Goal: Check status: Check status

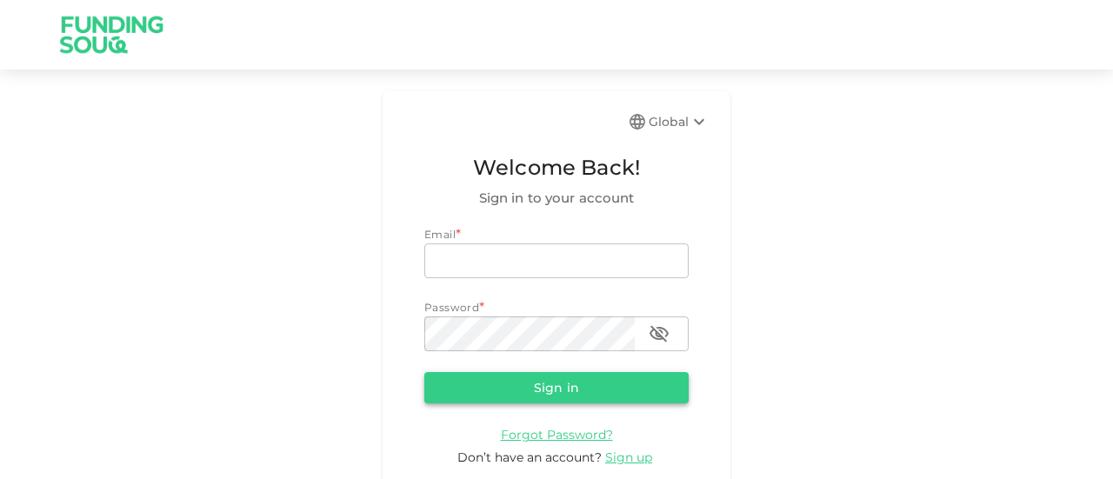
type input "halhindi81@gmail.com"
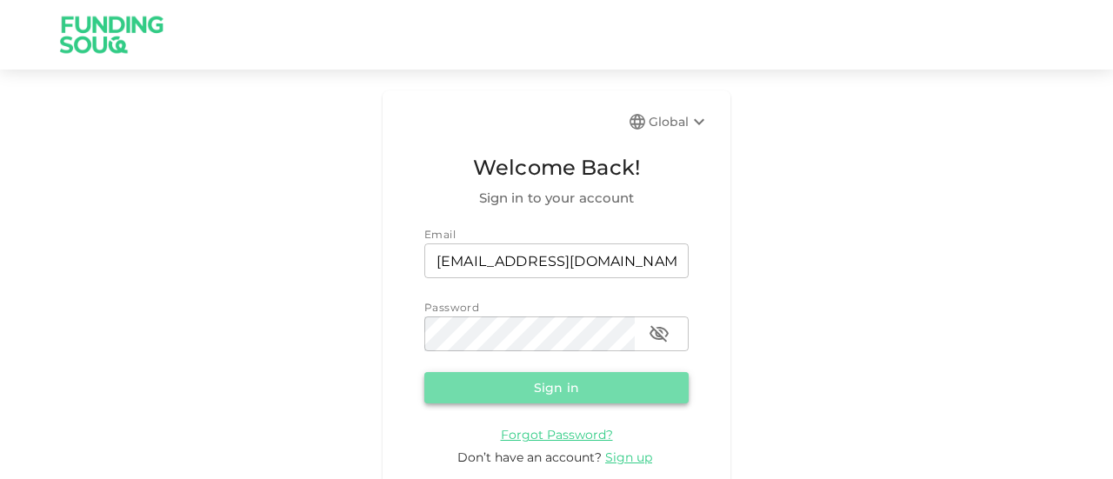
click at [547, 397] on button "Sign in" at bounding box center [556, 387] width 264 height 31
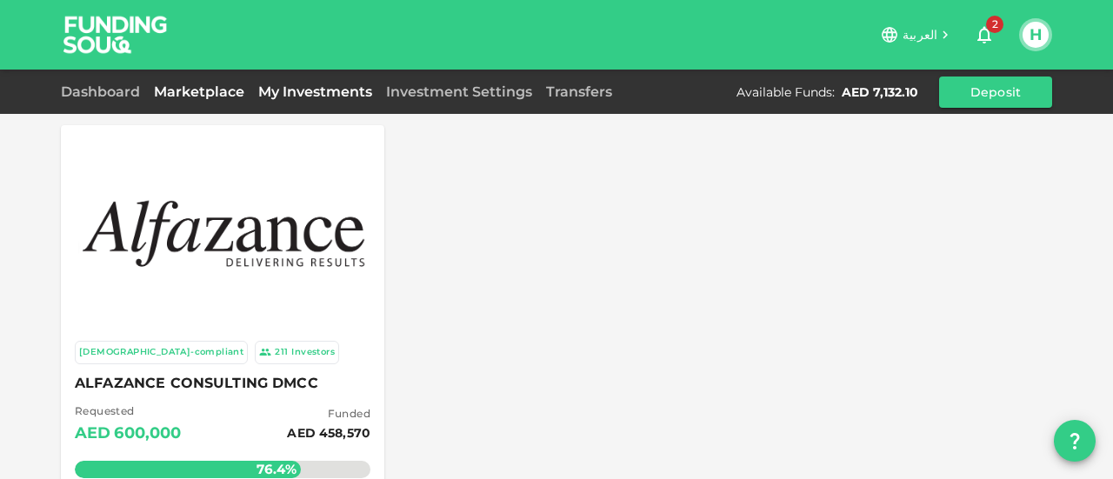
click at [310, 85] on link "My Investments" at bounding box center [315, 91] width 128 height 17
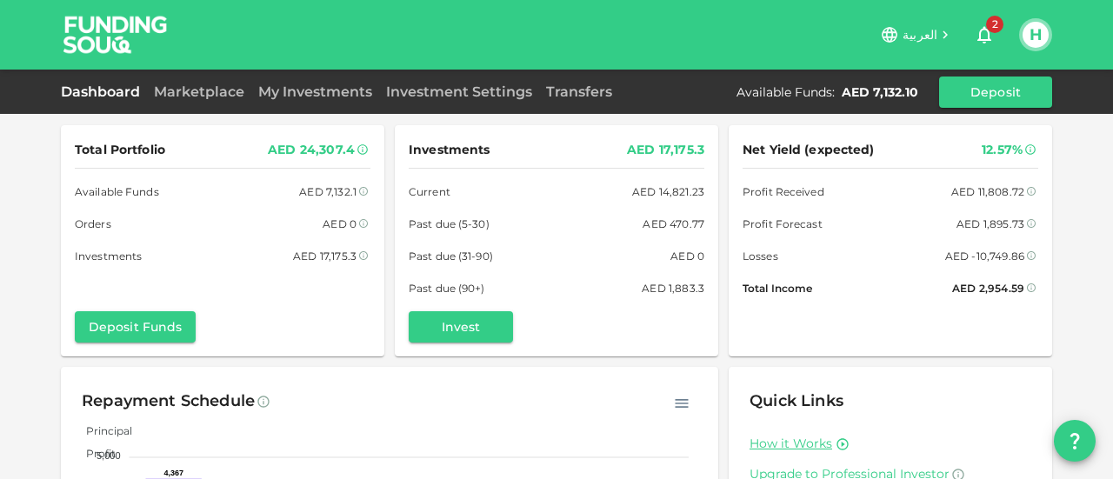
click at [1066, 182] on div "Total Portfolio AED 24,307.4 Available Funds AED 7,132.1 Orders AED 0 Investmen…" at bounding box center [556, 360] width 1113 height 720
click at [347, 90] on link "My Investments" at bounding box center [315, 91] width 128 height 17
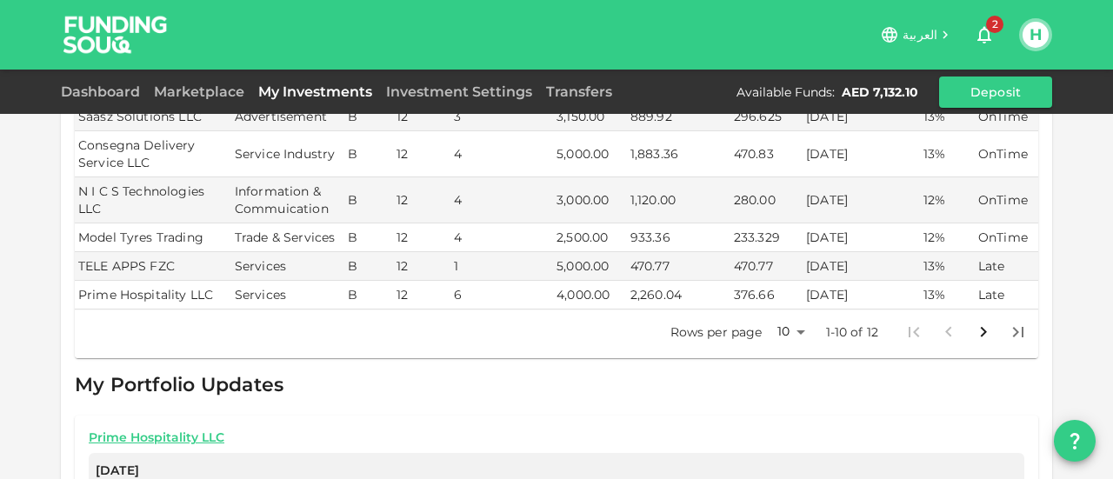
scroll to position [522, 0]
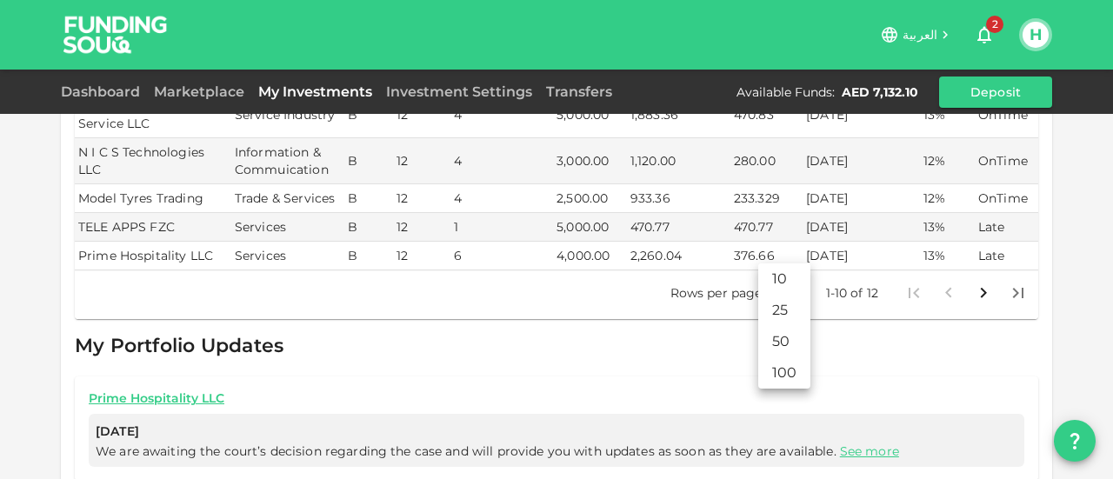
click at [795, 250] on body "العربية 2 H Dashboard Marketplace My Investments Investment Settings Transfers …" at bounding box center [556, 239] width 1113 height 479
click at [787, 310] on li "25" at bounding box center [784, 310] width 52 height 31
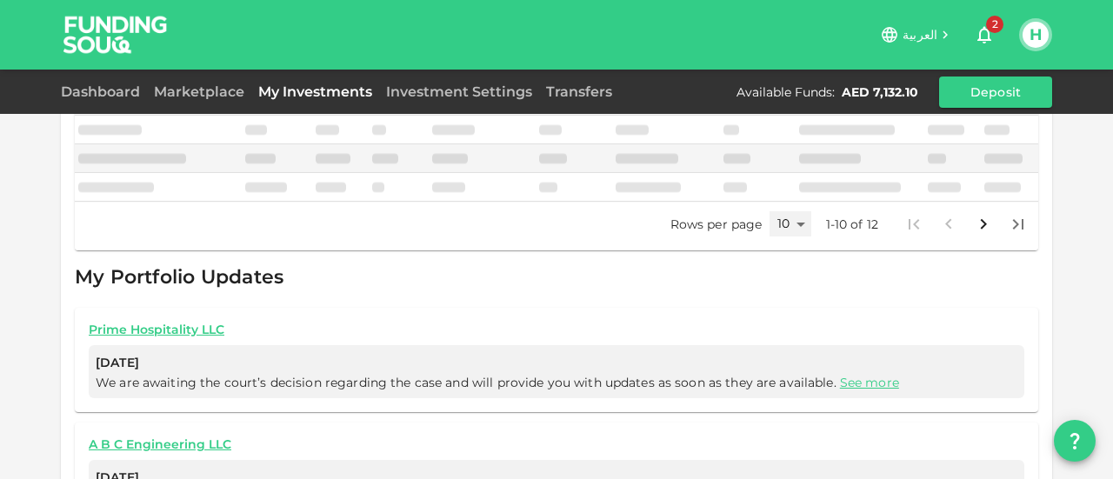
type input "25"
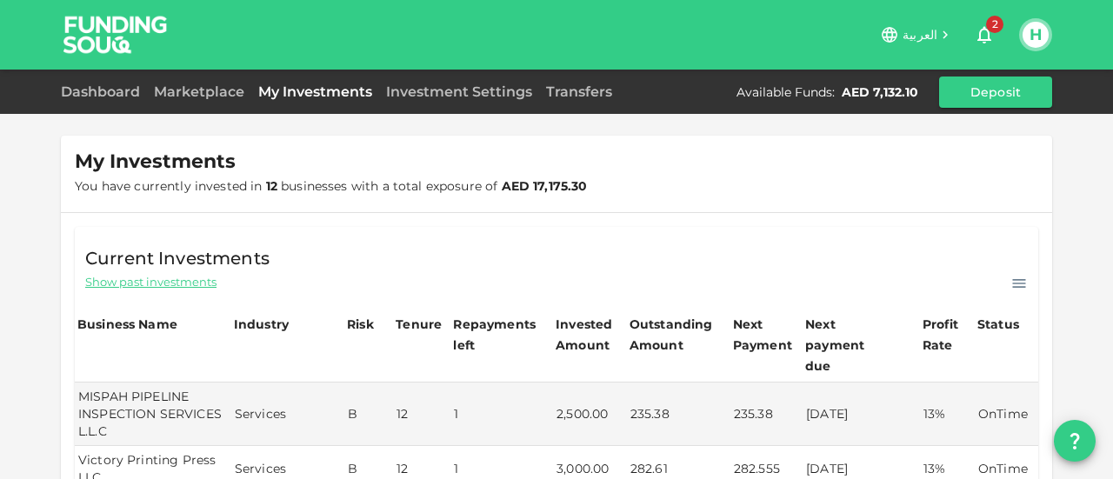
scroll to position [35, 0]
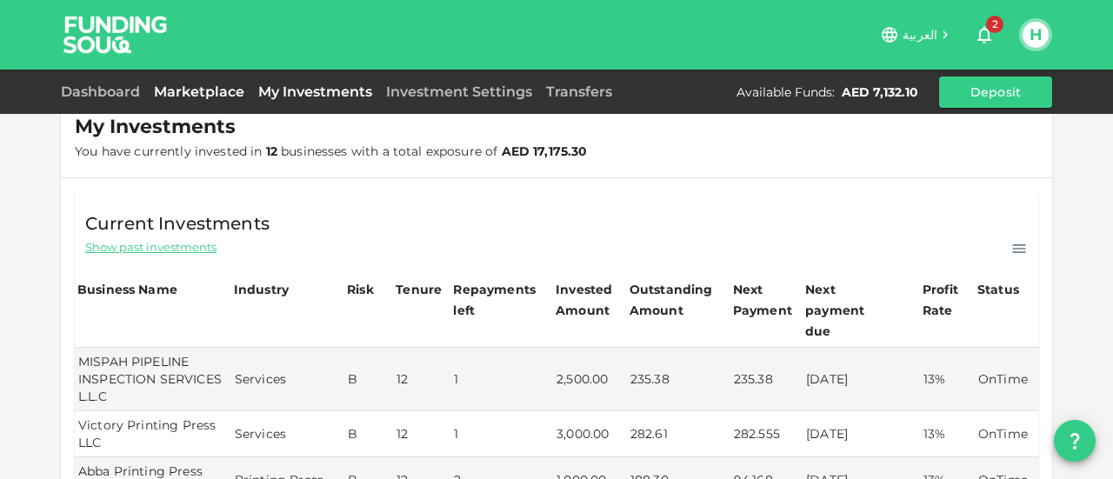
click at [206, 86] on link "Marketplace" at bounding box center [199, 91] width 104 height 17
